Goal: Task Accomplishment & Management: Manage account settings

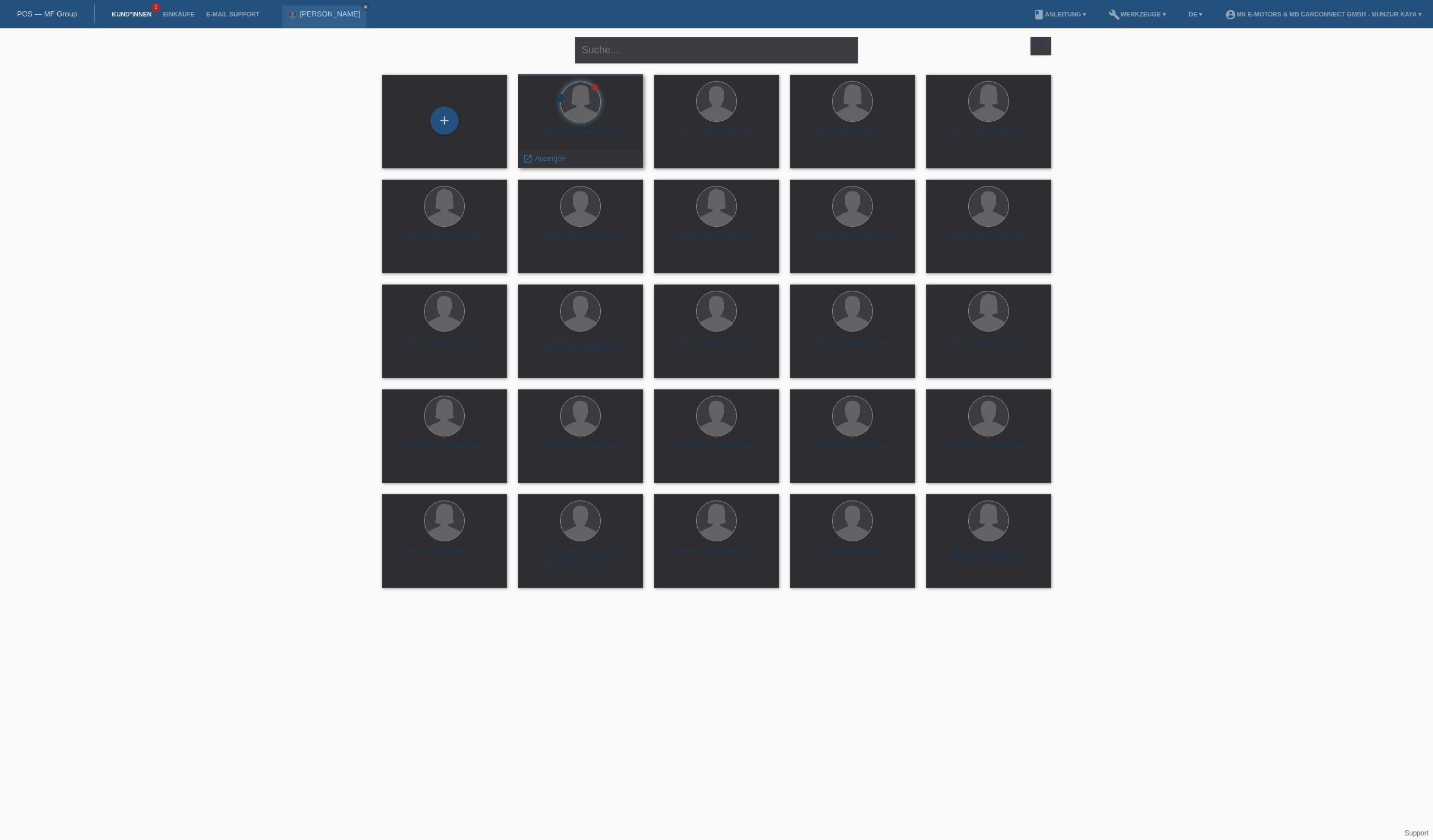
click at [592, 135] on div "Nissrin Karmoun (43)" at bounding box center [580, 137] width 106 height 19
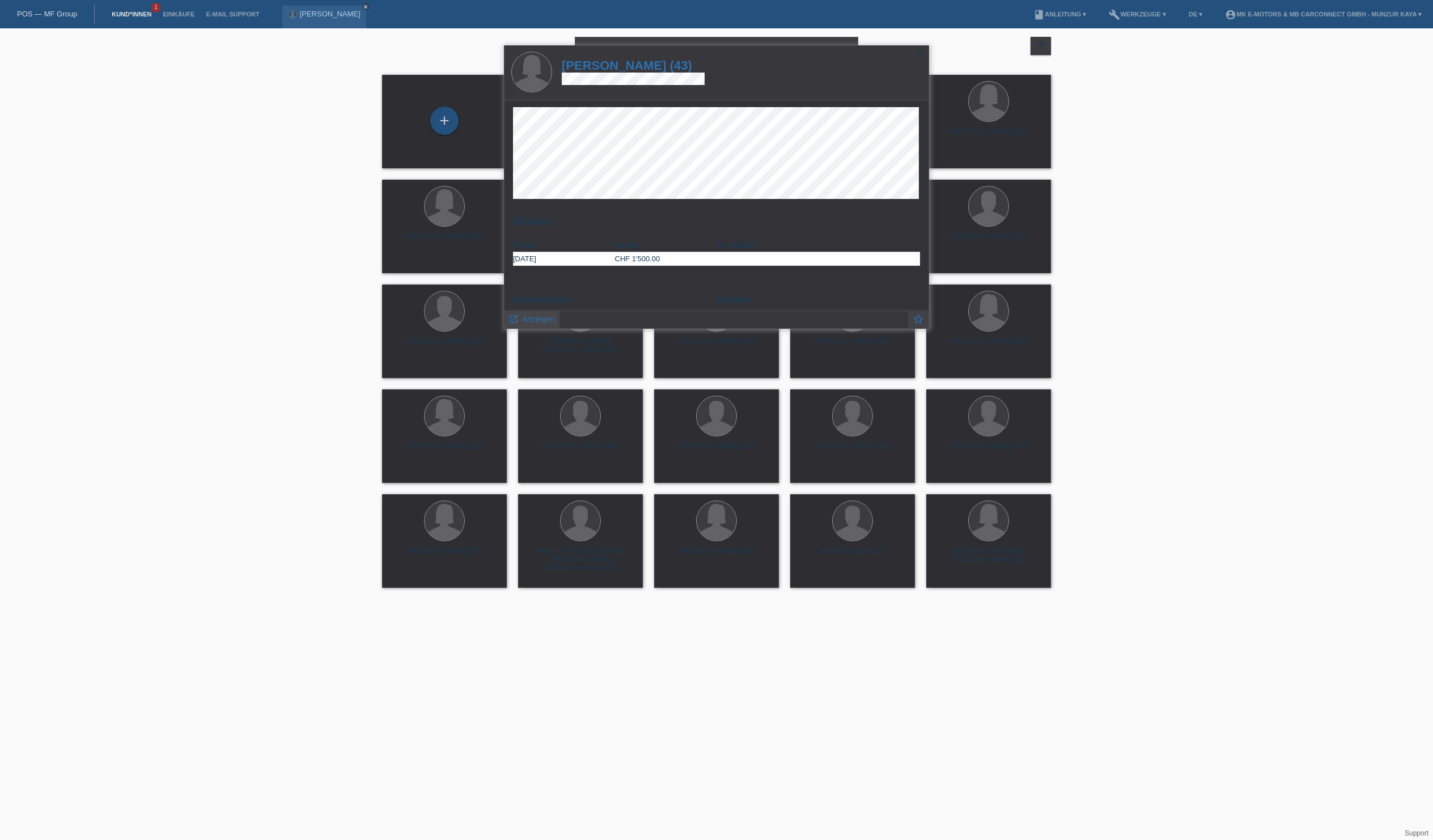
click at [550, 316] on span "Anzeigen" at bounding box center [538, 319] width 33 height 9
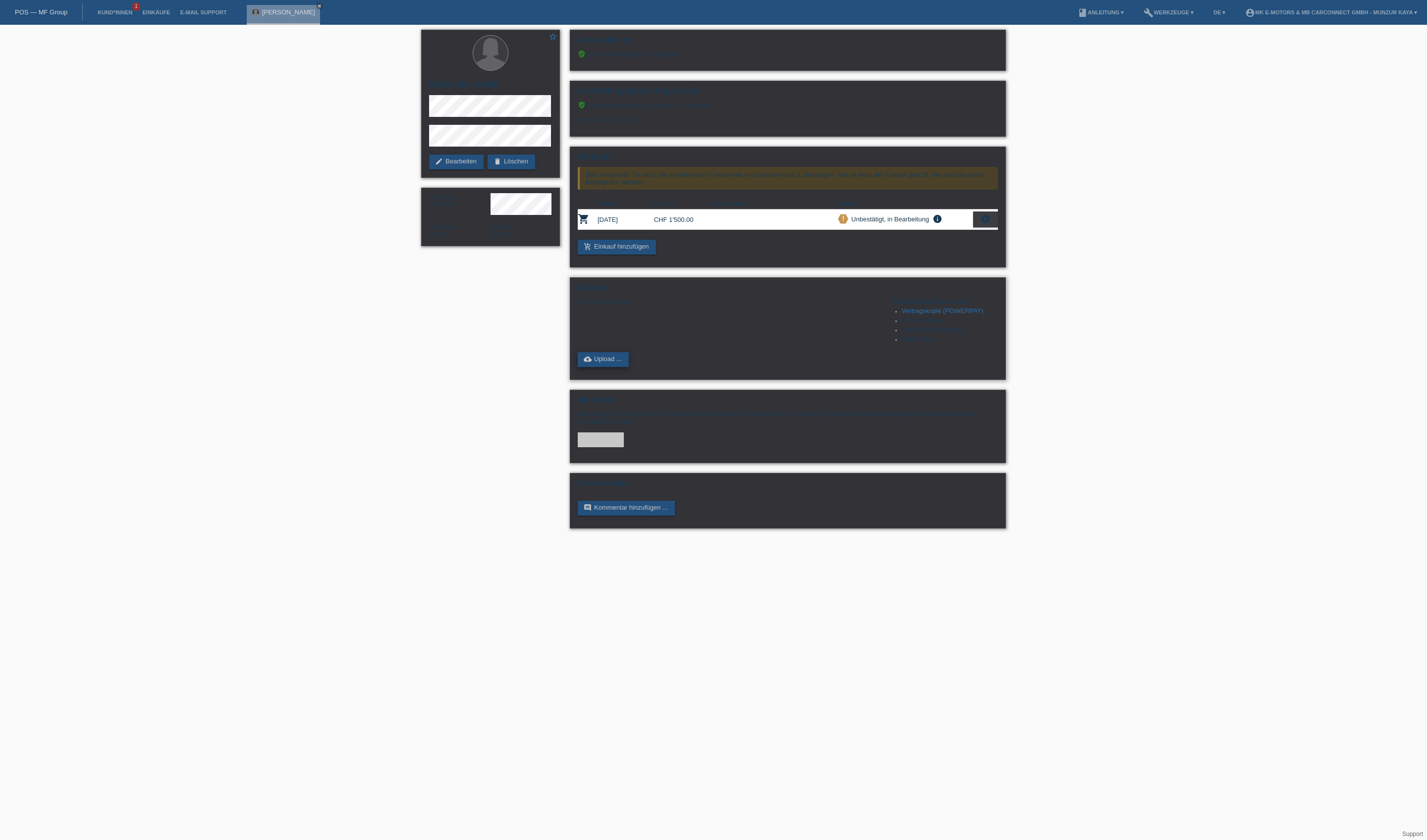
click at [625, 367] on link "cloud_upload Upload ..." at bounding box center [603, 360] width 51 height 15
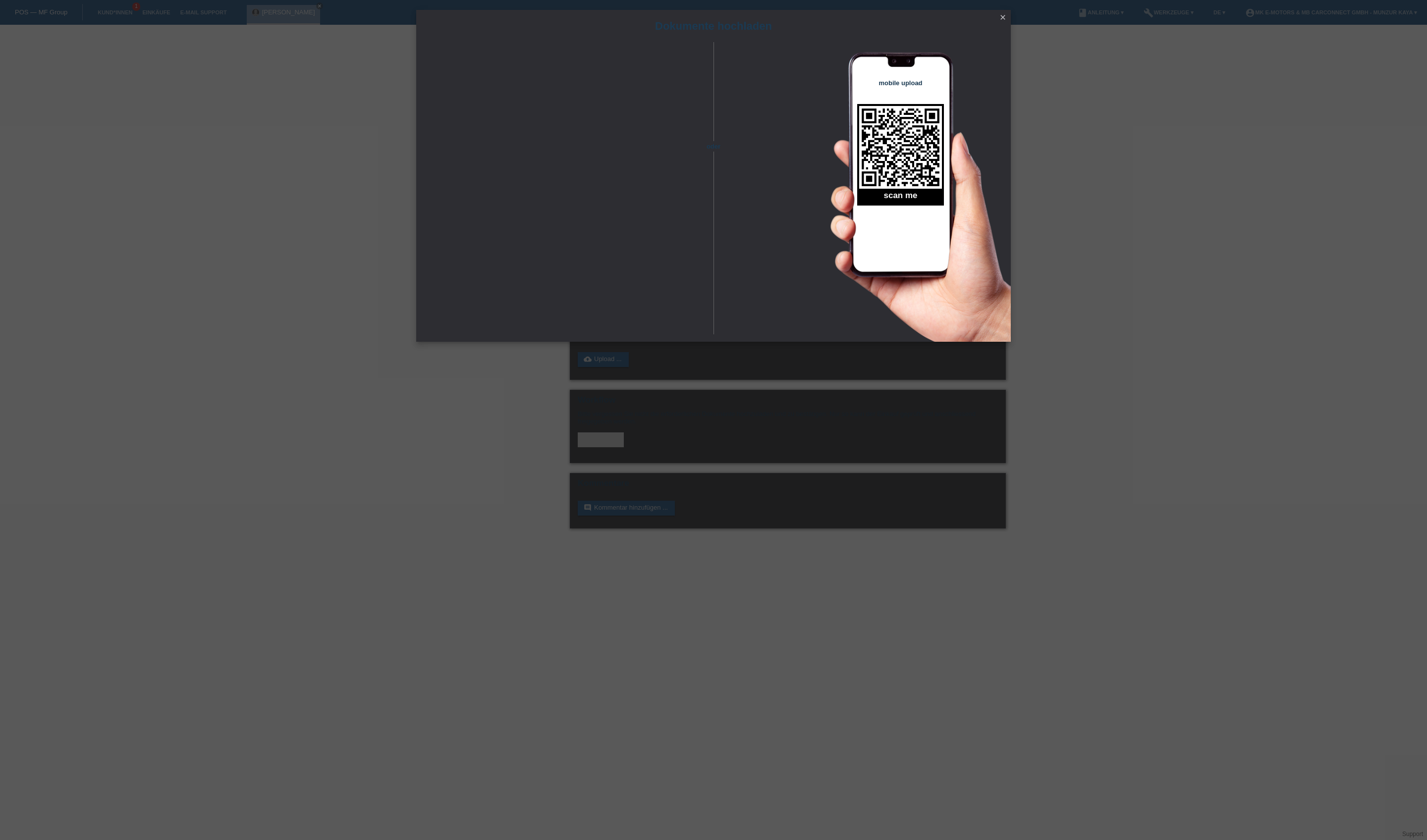
click at [697, 64] on div "oder" at bounding box center [713, 178] width 35 height 273
click at [1004, 19] on icon "close" at bounding box center [1002, 17] width 8 height 8
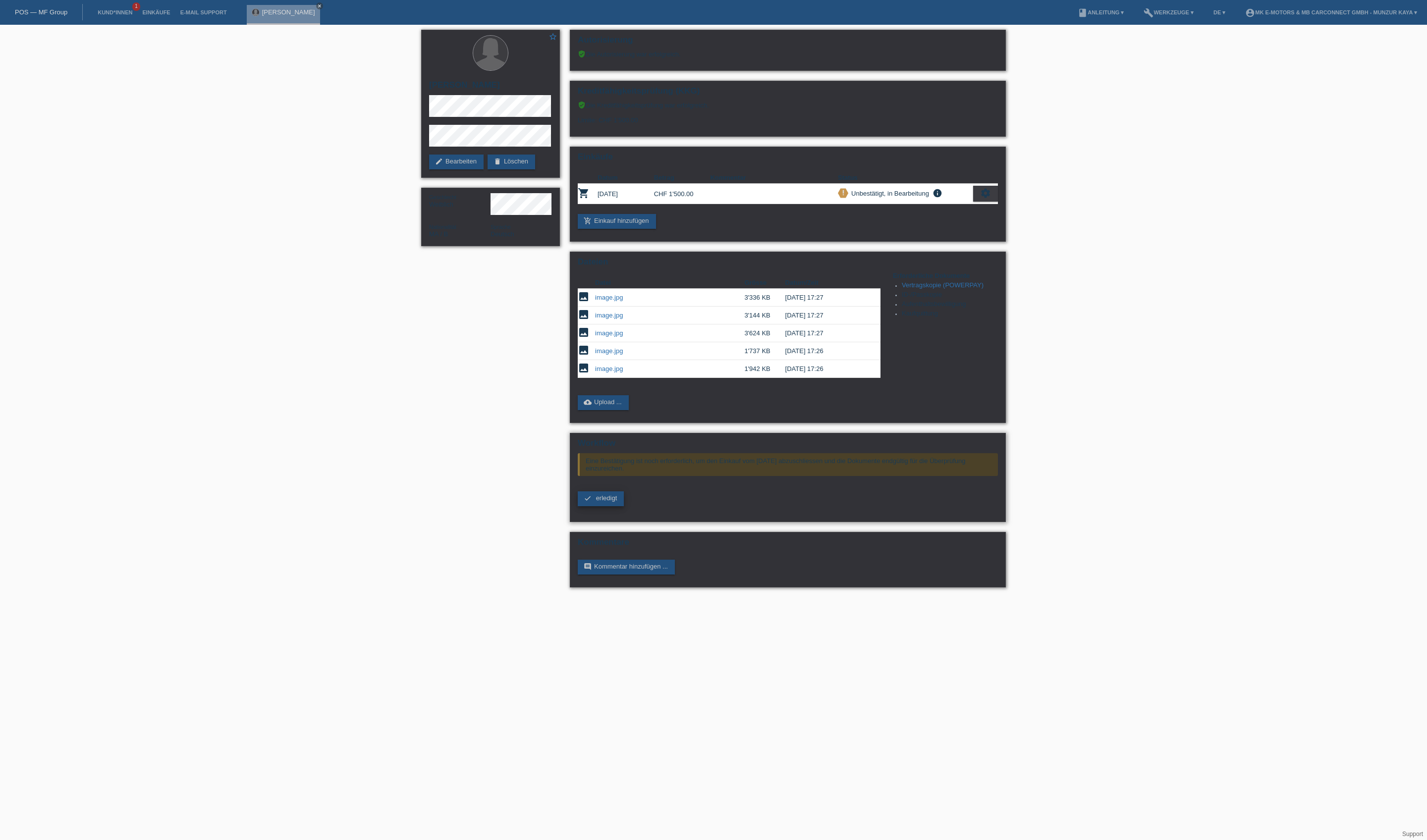
click at [613, 506] on link "check erledigt" at bounding box center [601, 499] width 46 height 15
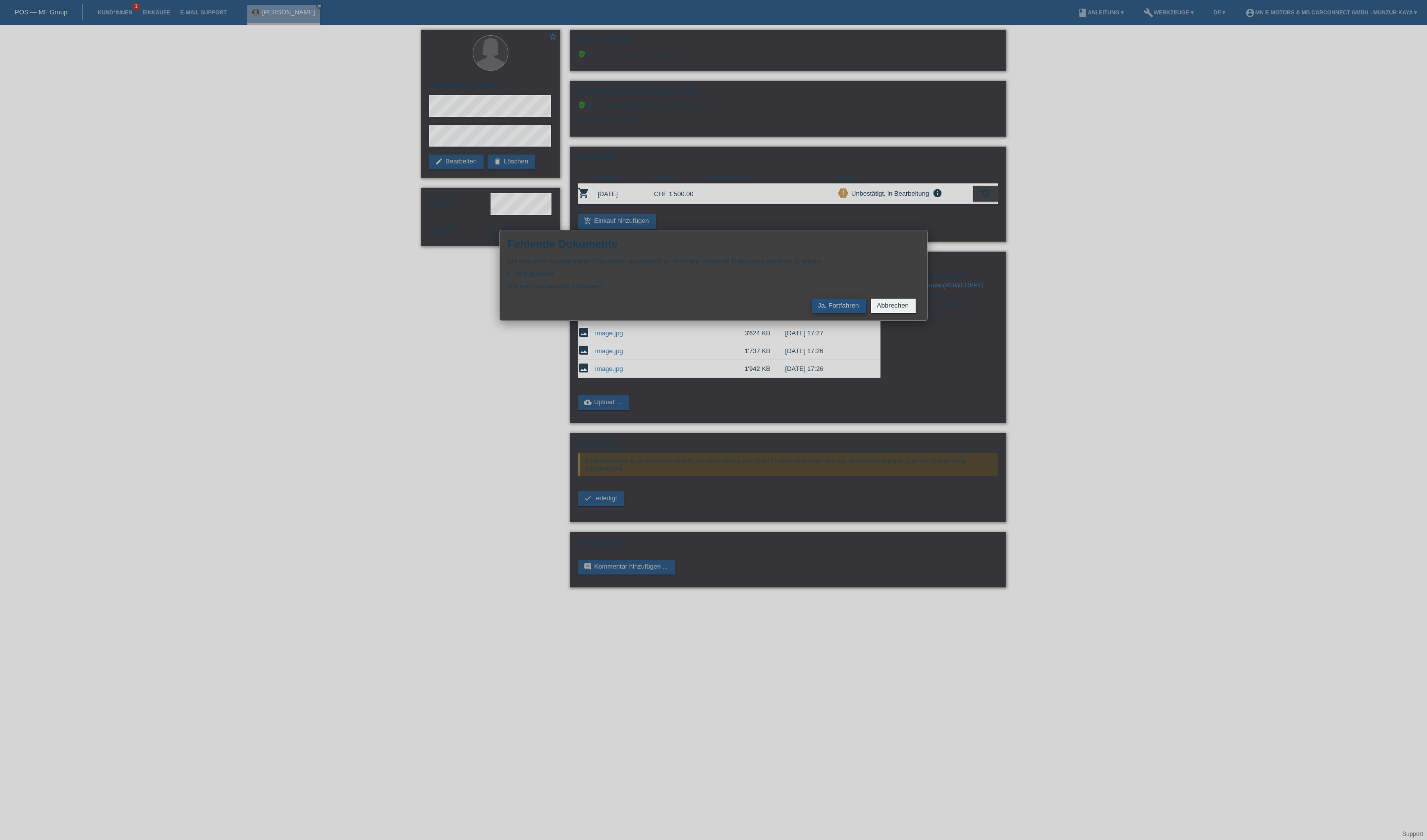
click at [812, 313] on button "Ja, Fortfahren" at bounding box center [839, 305] width 54 height 14
